Goal: Task Accomplishment & Management: Use online tool/utility

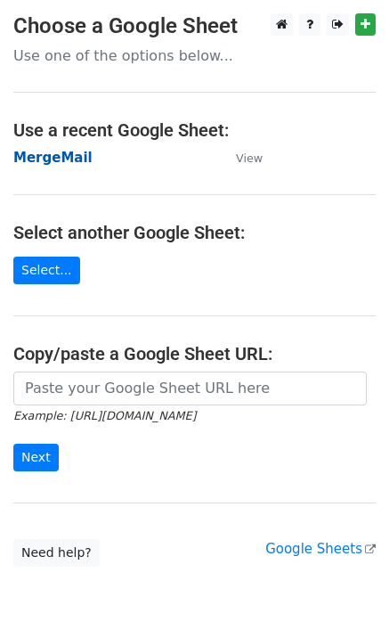
click at [59, 161] on strong "MergeMail" at bounding box center [52, 158] width 79 height 16
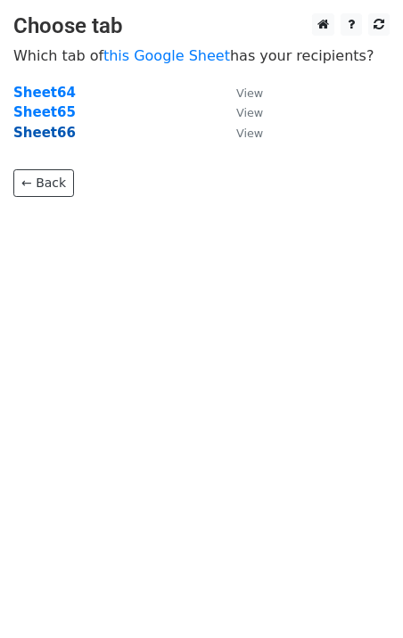
click at [45, 135] on strong "Sheet66" at bounding box center [44, 133] width 62 height 16
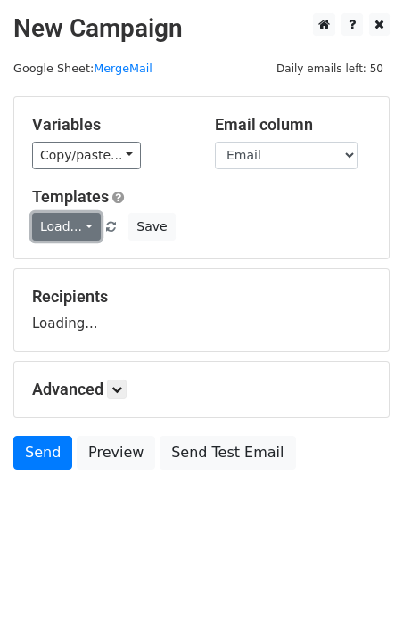
click at [80, 224] on link "Load..." at bounding box center [66, 227] width 69 height 28
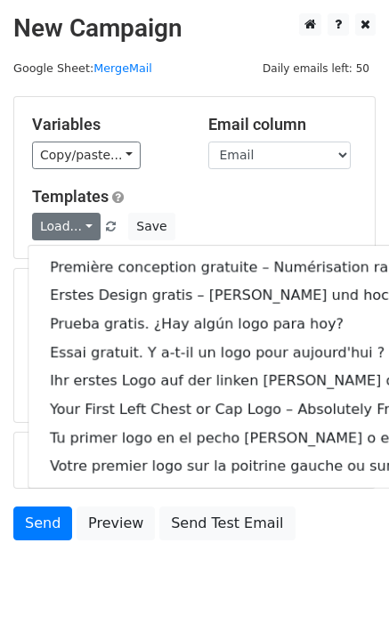
click at [120, 270] on link "Première conception gratuite – Numérisation rapide et de haute qualité !" at bounding box center [373, 267] width 688 height 29
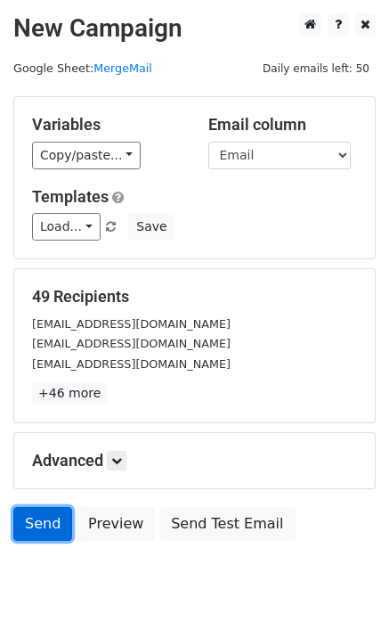
click at [56, 529] on link "Send" at bounding box center [42, 524] width 59 height 34
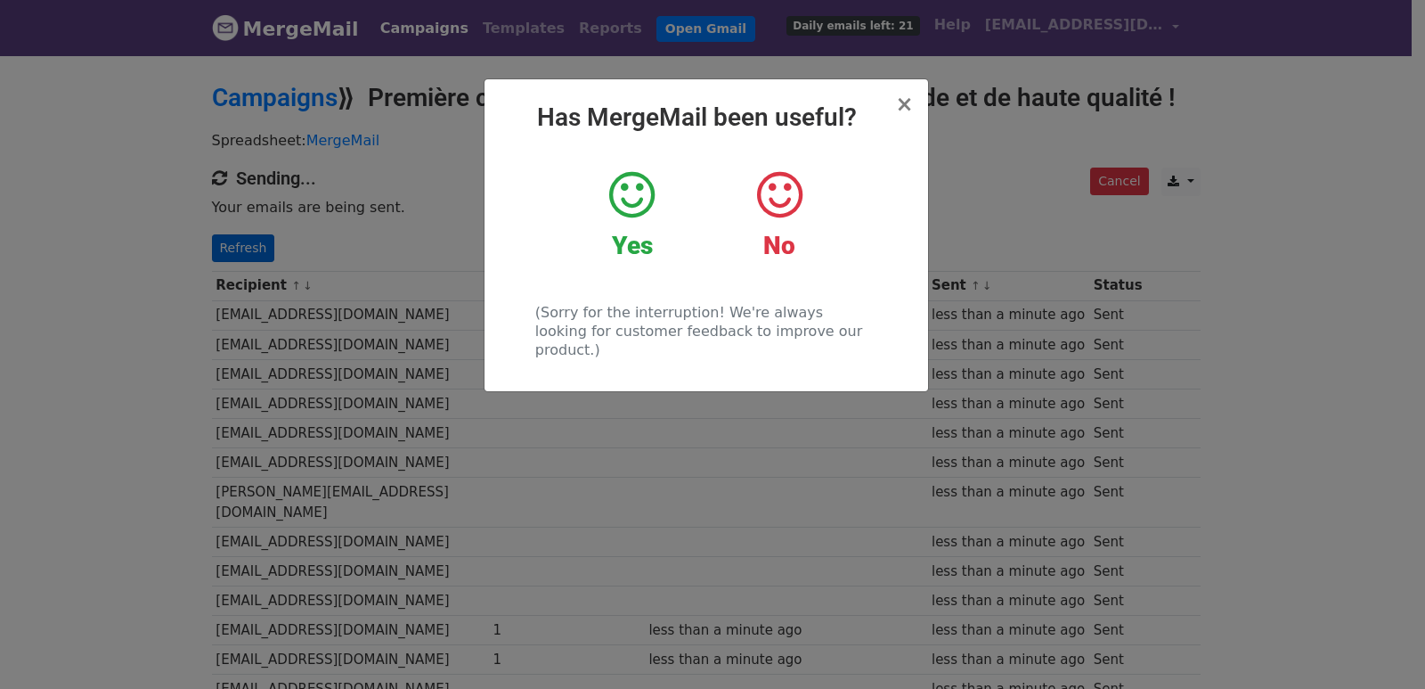
click at [369, 318] on div "× Has MergeMail been useful? Yes No (Sorry for the interruption! We're always l…" at bounding box center [712, 370] width 1425 height 635
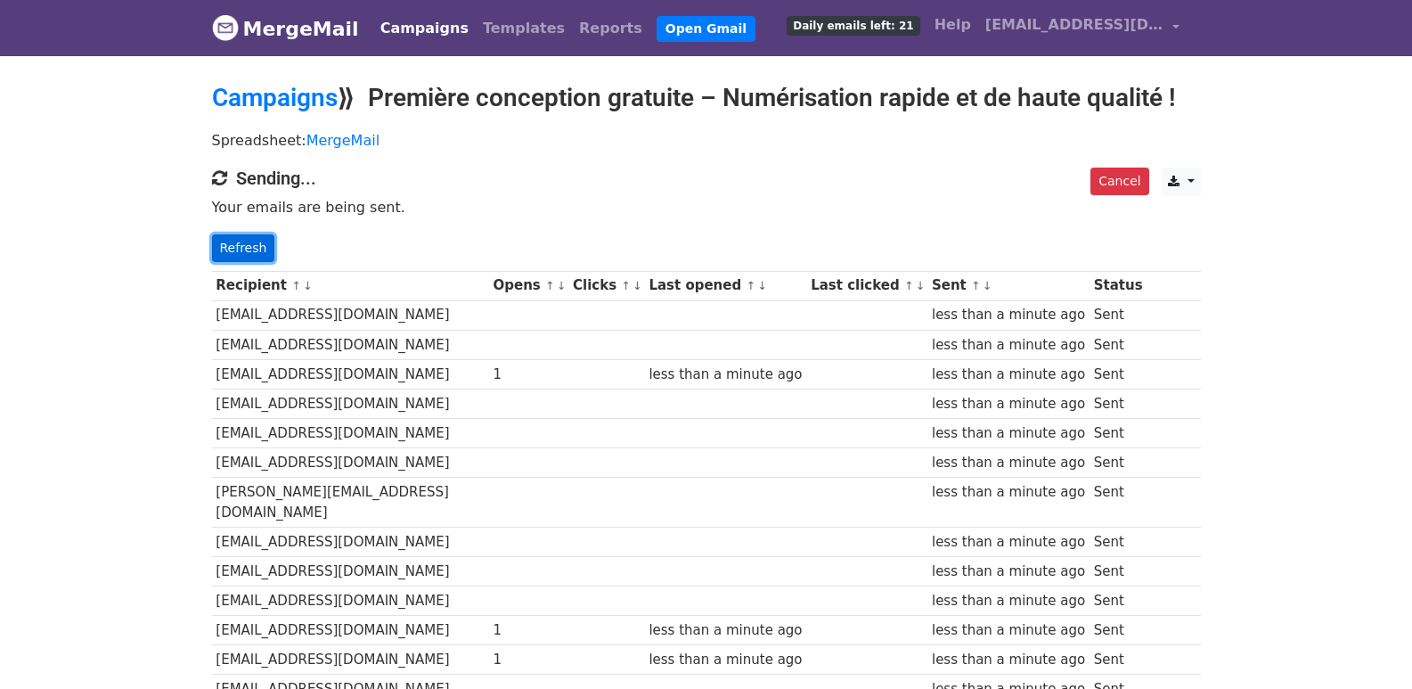
click at [249, 246] on link "Refresh" at bounding box center [243, 248] width 63 height 28
